Goal: Task Accomplishment & Management: Complete application form

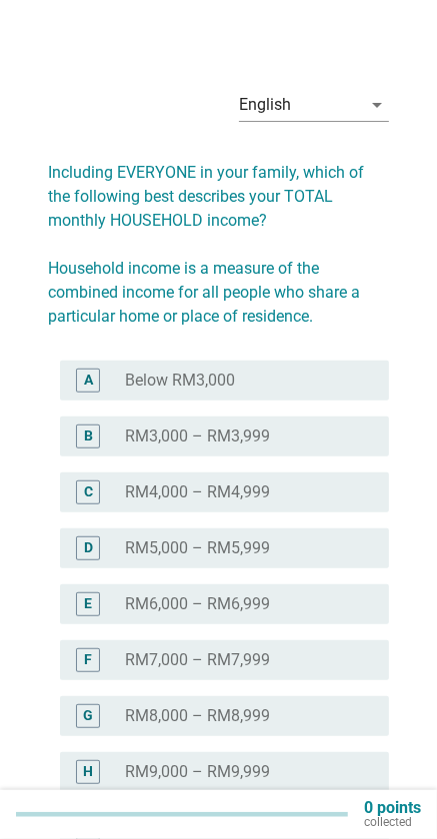
click at [290, 489] on div "radio_button_unchecked RM4,000 – RM4,999" at bounding box center [241, 493] width 231 height 20
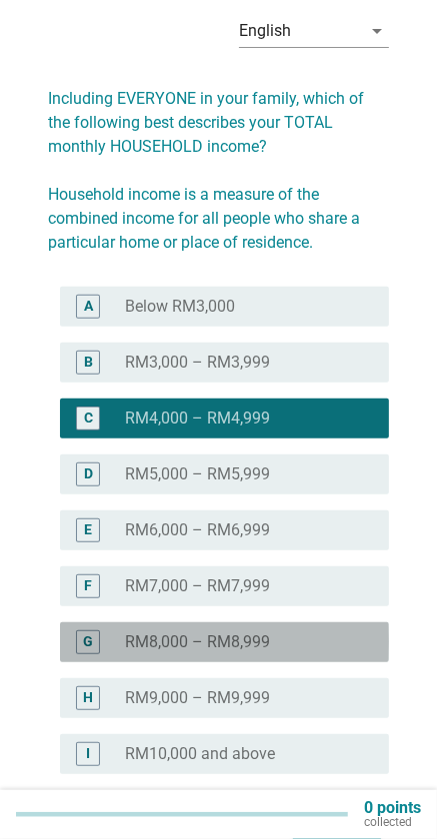
scroll to position [169, 0]
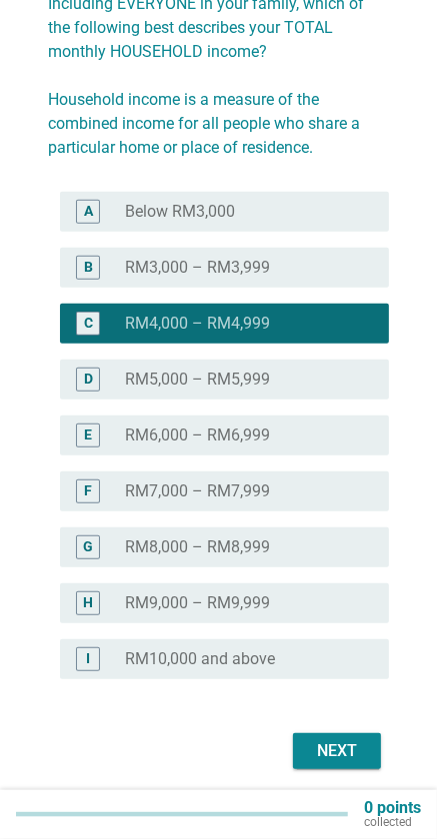
click at [360, 754] on div "Next" at bounding box center [337, 751] width 56 height 24
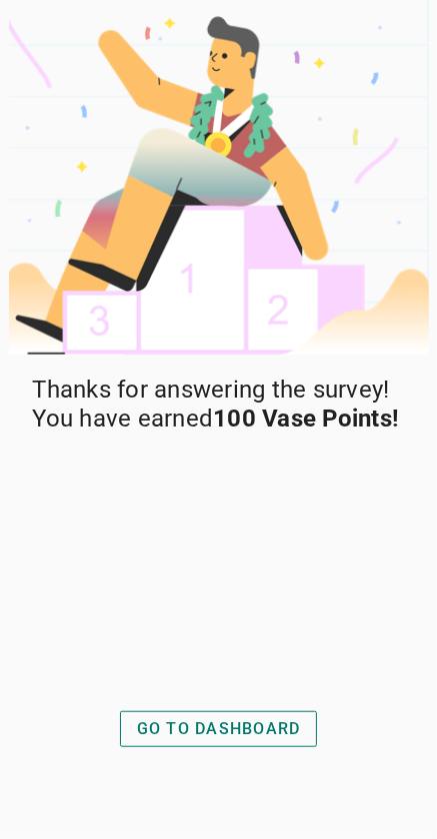
click at [271, 741] on div "GO TO DASHBOARD" at bounding box center [219, 729] width 164 height 24
